Goal: Task Accomplishment & Management: Use online tool/utility

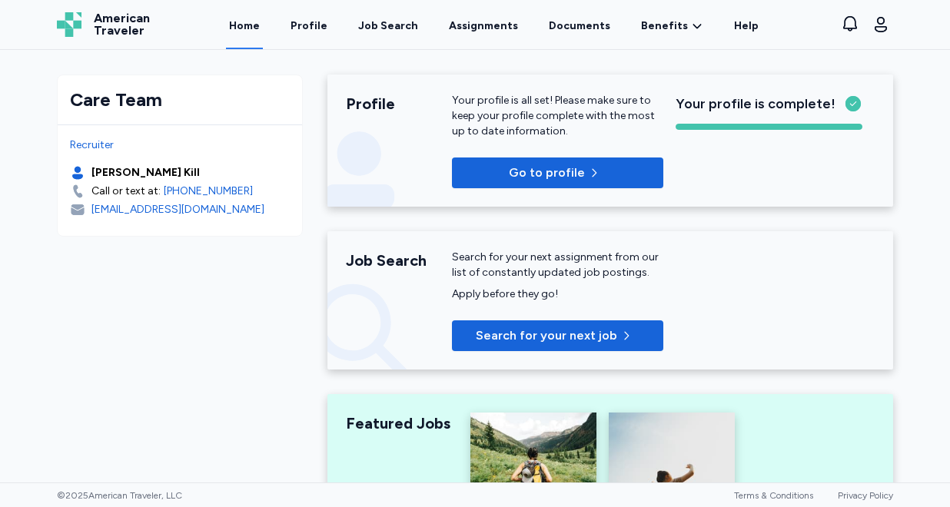
click at [396, 30] on div "Job Search" at bounding box center [388, 25] width 60 height 15
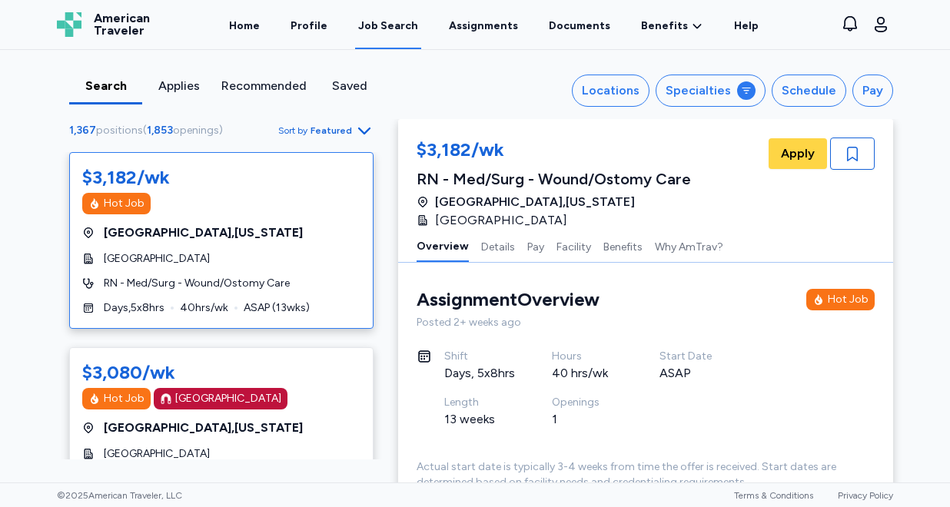
drag, startPoint x: 0, startPoint y: 0, endPoint x: 323, endPoint y: 129, distance: 347.7
click at [323, 129] on span "Featured" at bounding box center [332, 131] width 42 height 12
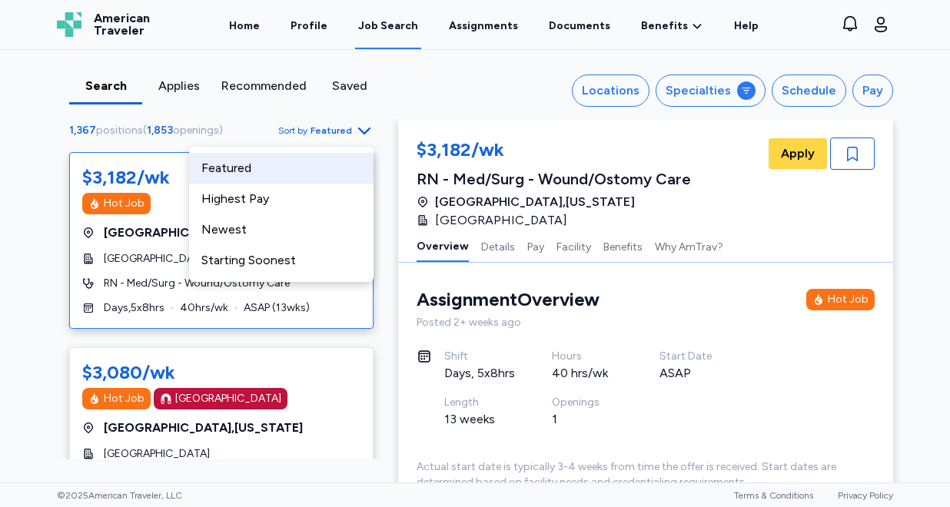
click at [309, 200] on div "Highest Pay" at bounding box center [281, 199] width 184 height 31
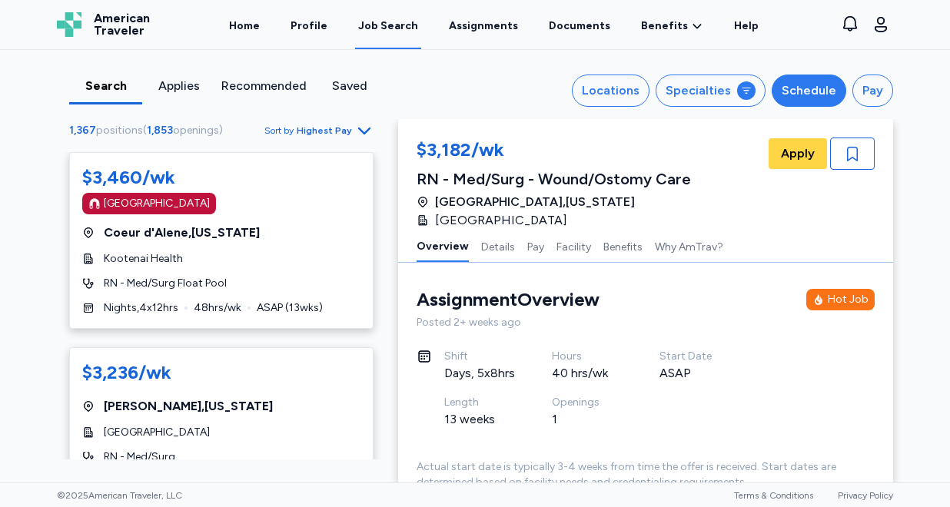
drag, startPoint x: 323, startPoint y: 129, endPoint x: 802, endPoint y: 84, distance: 481.0
click at [802, 84] on div "Schedule" at bounding box center [809, 90] width 55 height 18
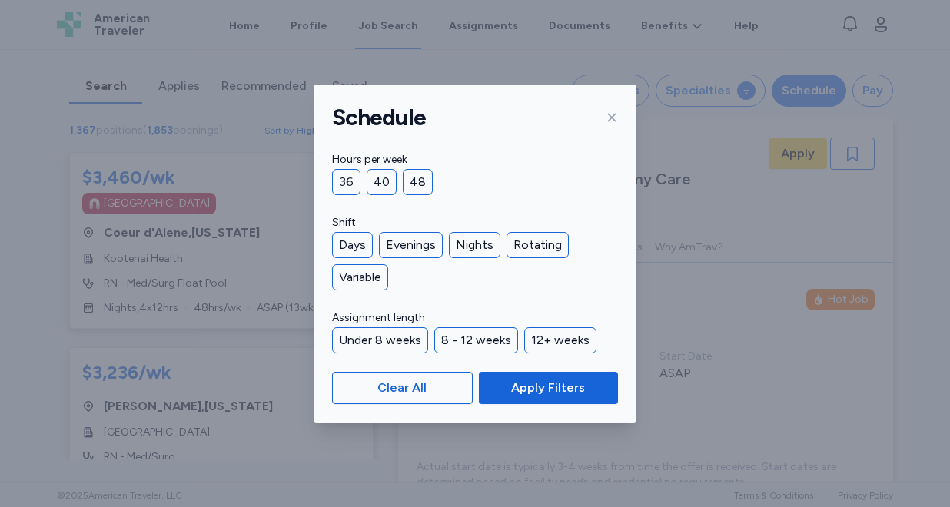
click at [346, 181] on div "36" at bounding box center [346, 182] width 28 height 26
click at [354, 244] on div "Days" at bounding box center [352, 245] width 41 height 26
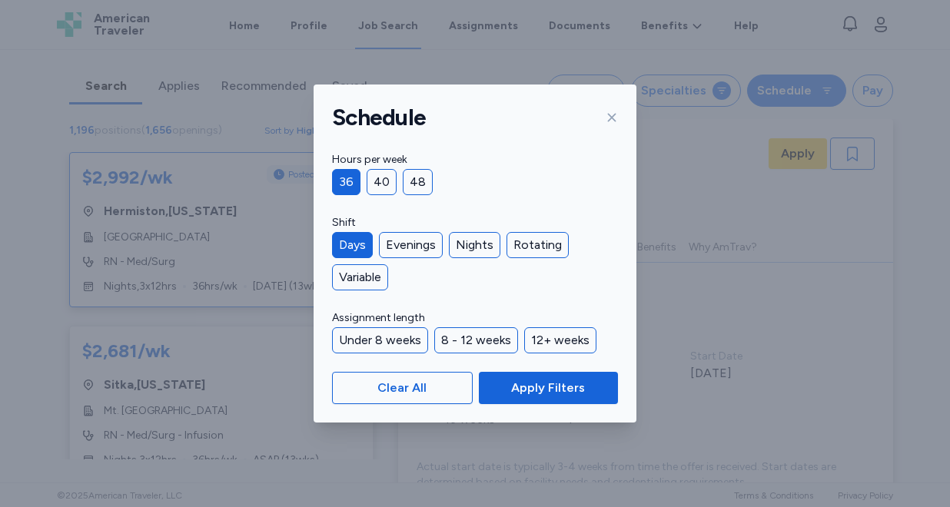
scroll to position [2, 0]
click at [535, 390] on span "Apply Filters" at bounding box center [548, 388] width 74 height 18
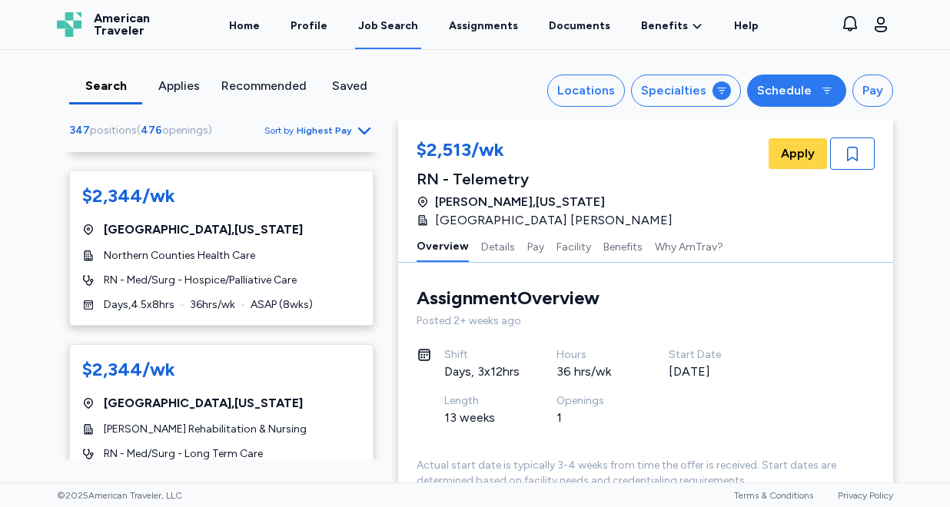
scroll to position [92, 0]
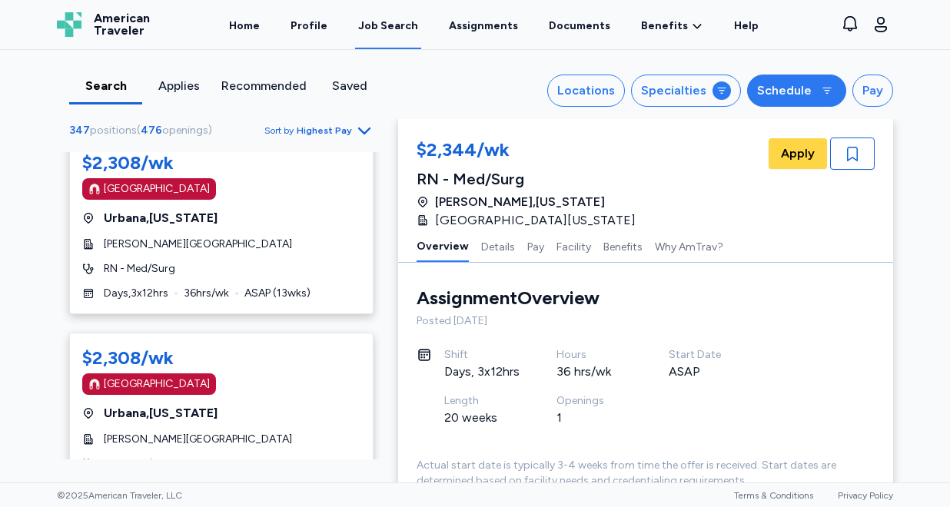
scroll to position [2169, 0]
